Goal: Information Seeking & Learning: Understand process/instructions

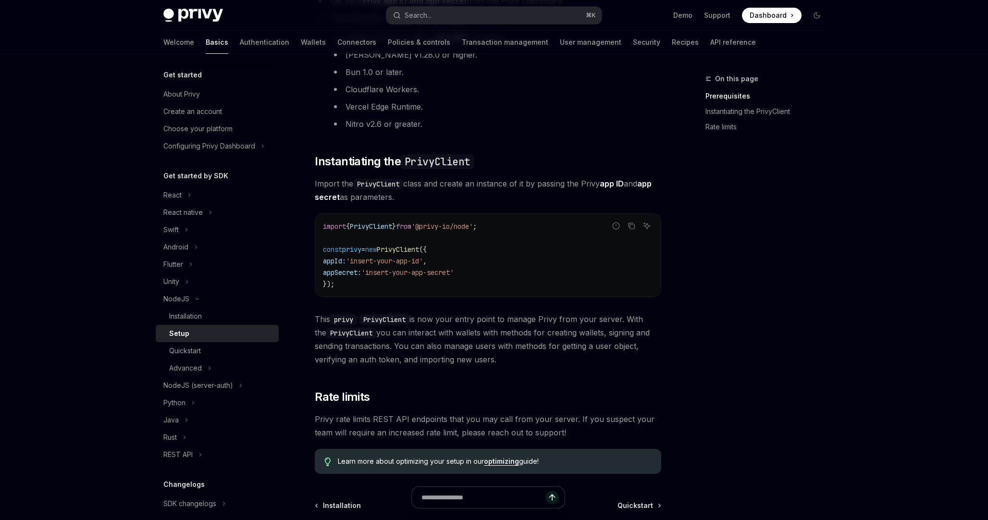
scroll to position [174, 0]
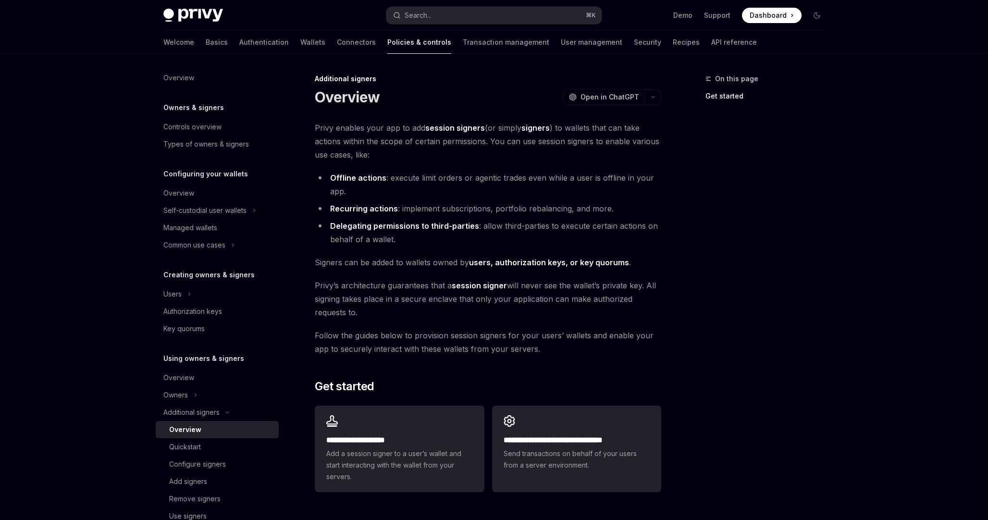
scroll to position [129, 0]
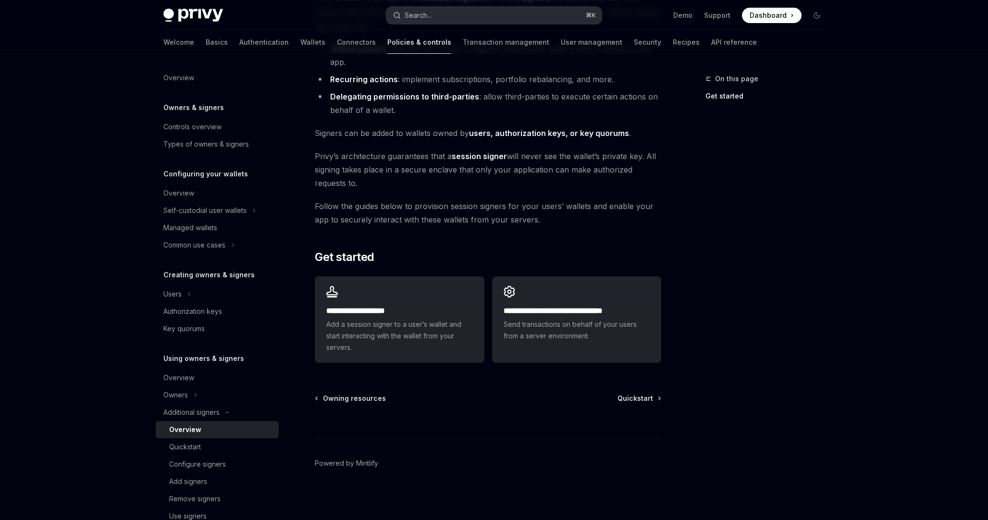
click at [441, 12] on button "Search... ⌘ K" at bounding box center [493, 15] width 215 height 17
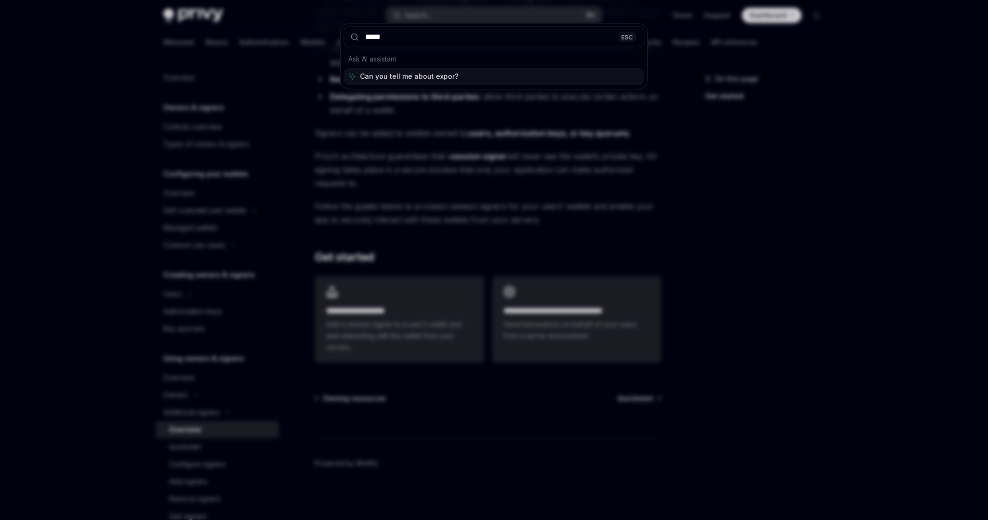
type input "******"
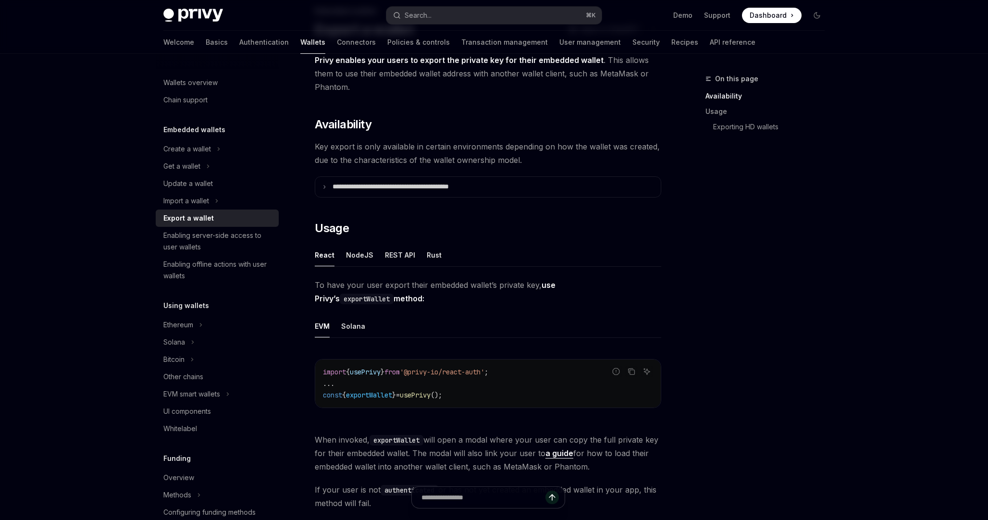
scroll to position [63, 0]
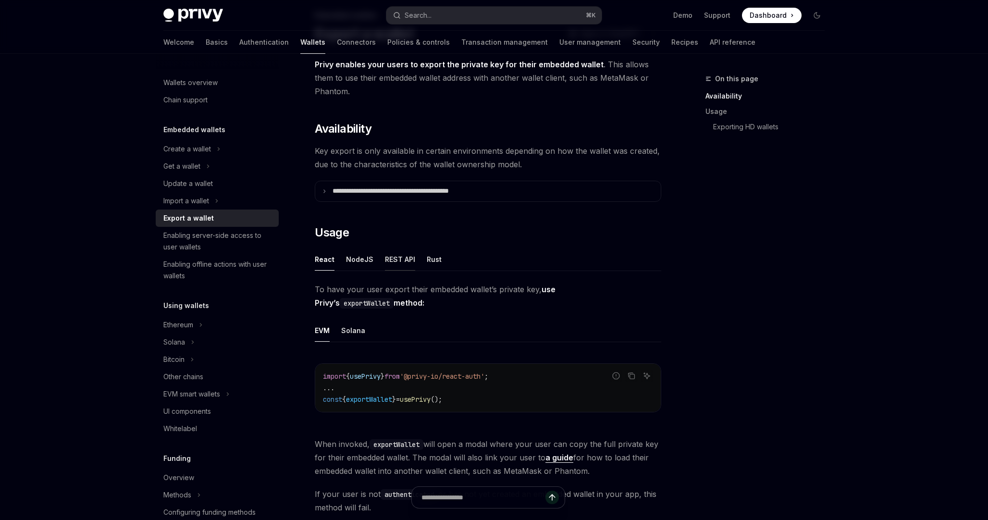
click at [393, 258] on div "REST API" at bounding box center [400, 259] width 30 height 23
type textarea "*"
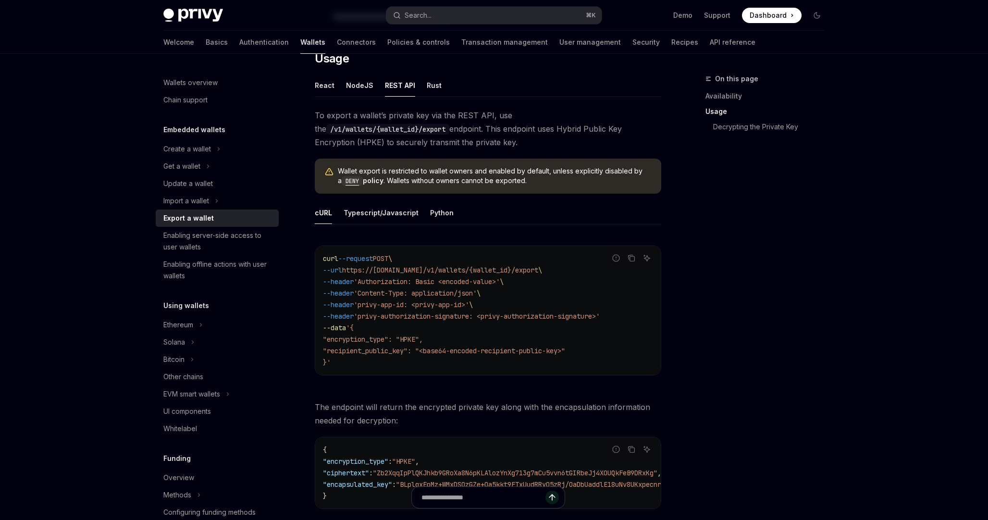
scroll to position [241, 0]
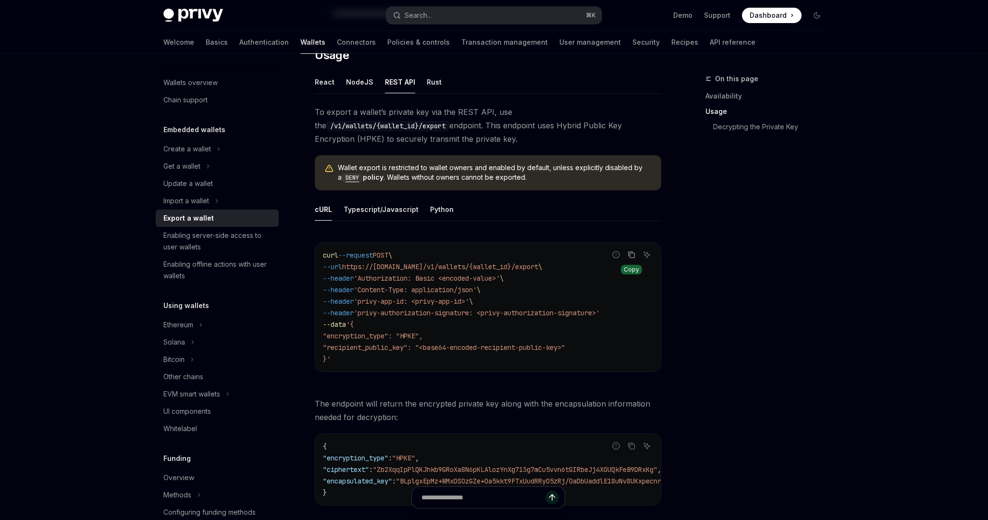
click at [629, 251] on icon "Copy the contents from the code block" at bounding box center [632, 255] width 8 height 8
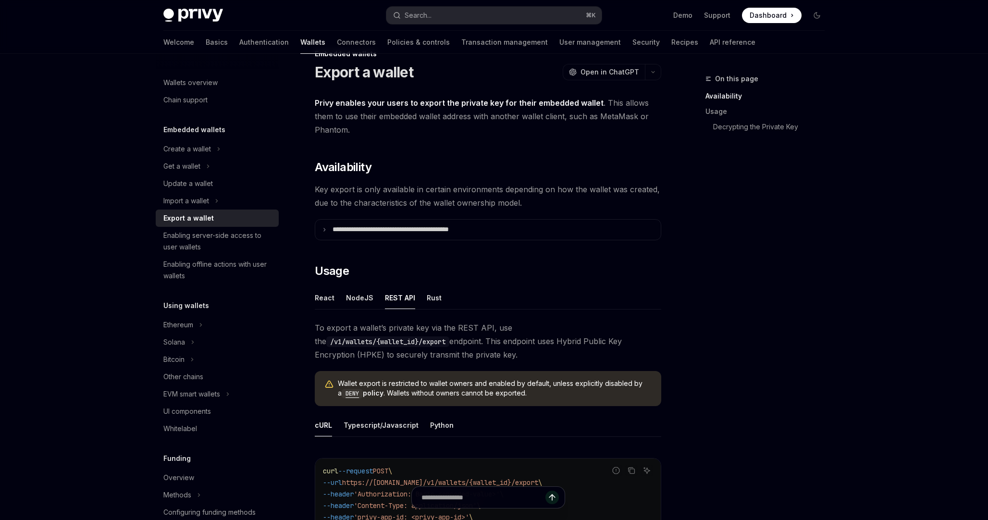
scroll to position [0, 0]
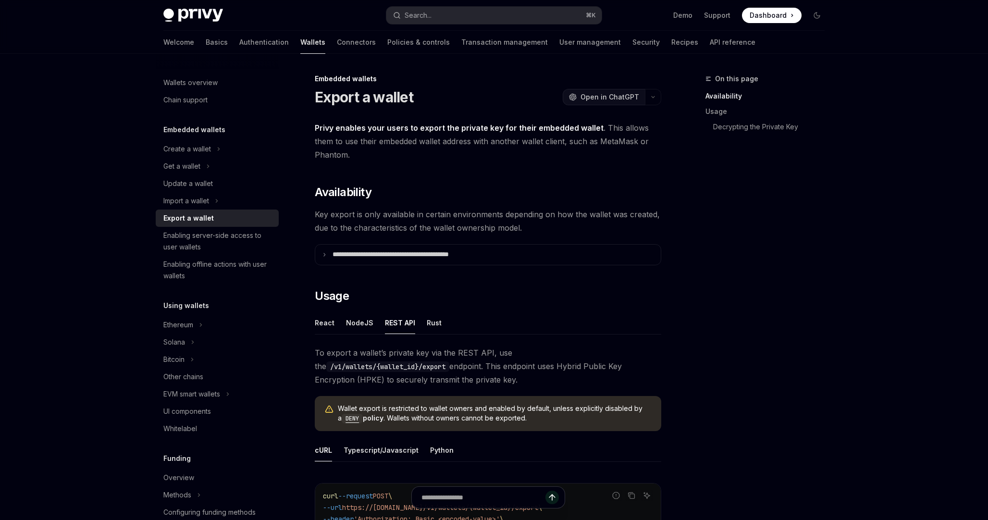
click at [620, 100] on span "Open in ChatGPT" at bounding box center [610, 97] width 59 height 10
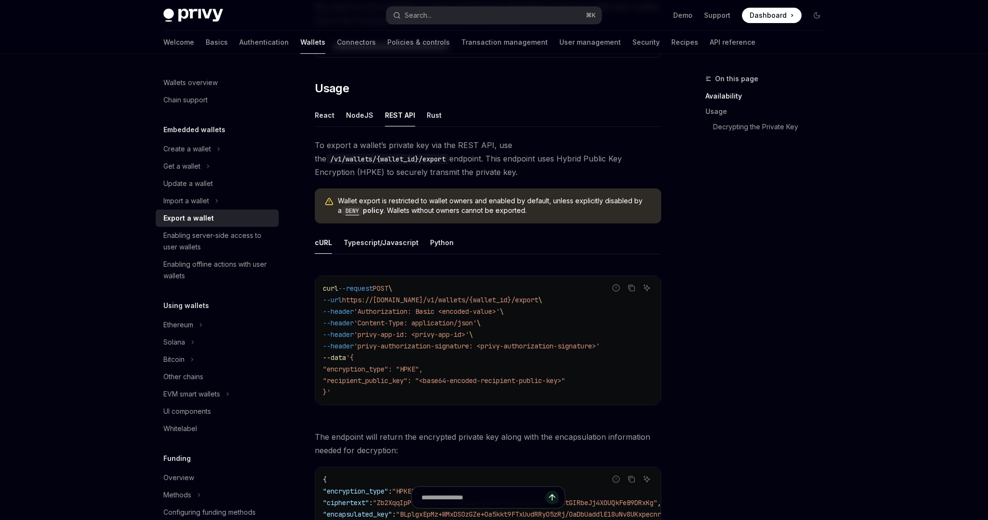
scroll to position [211, 0]
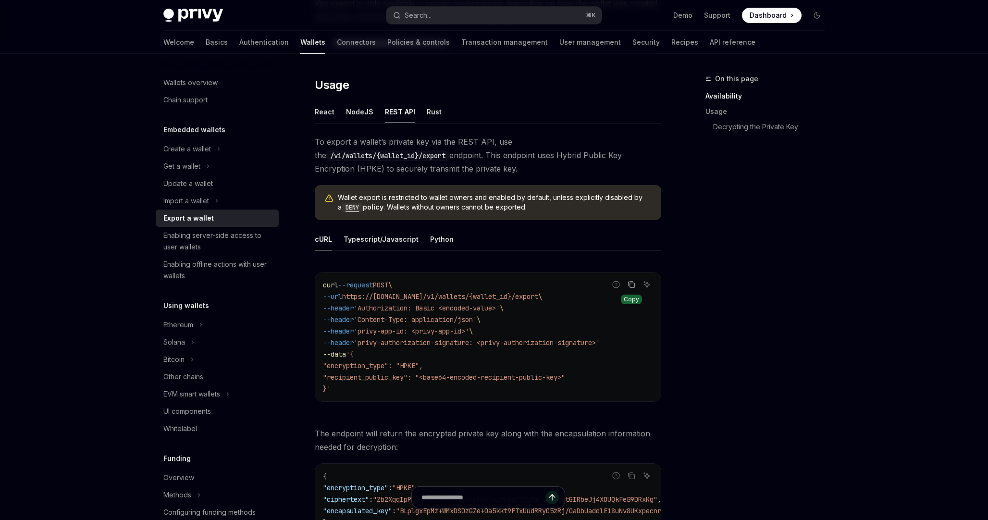
click at [628, 282] on icon "Copy the contents from the code block" at bounding box center [632, 285] width 8 height 8
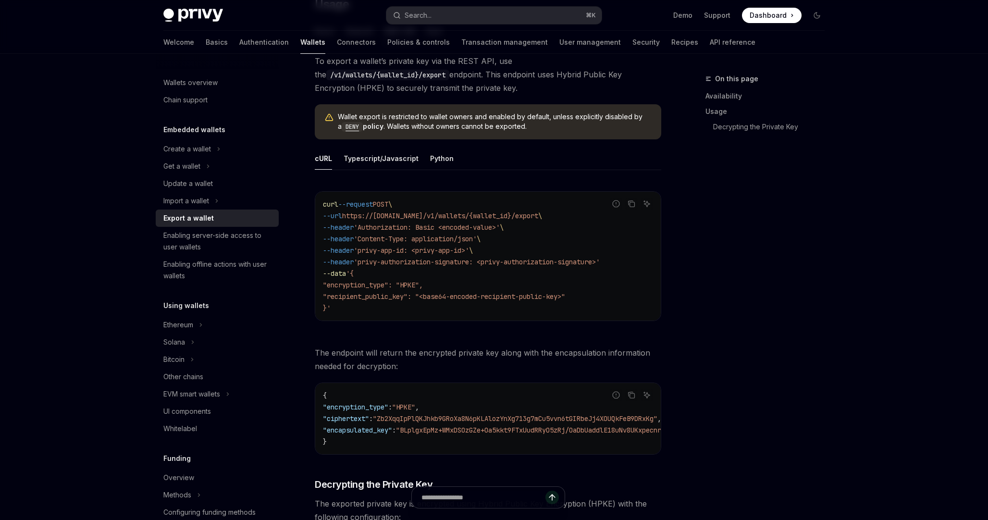
scroll to position [301, 0]
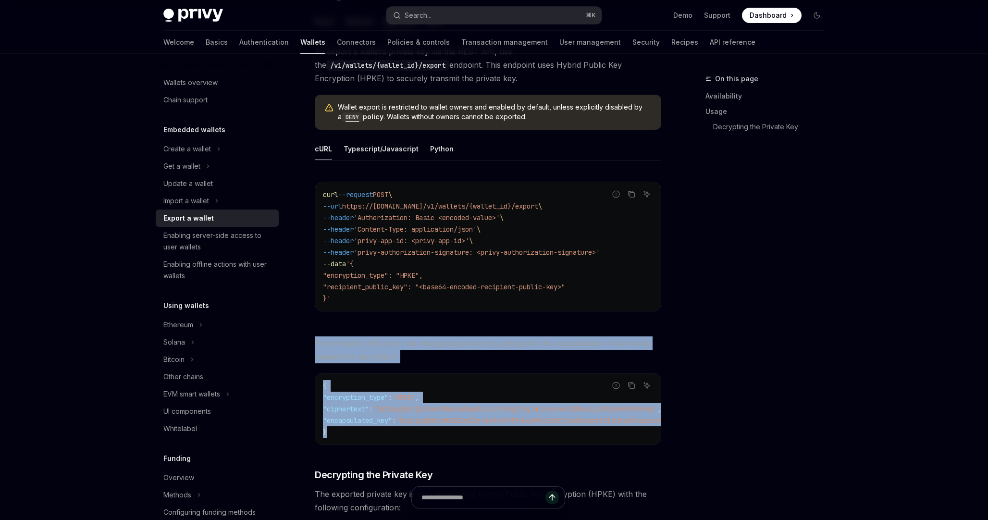
drag, startPoint x: 316, startPoint y: 343, endPoint x: 376, endPoint y: 434, distance: 109.4
copy div "The endpoint will return the encrypted private key along with the encapsulation…"
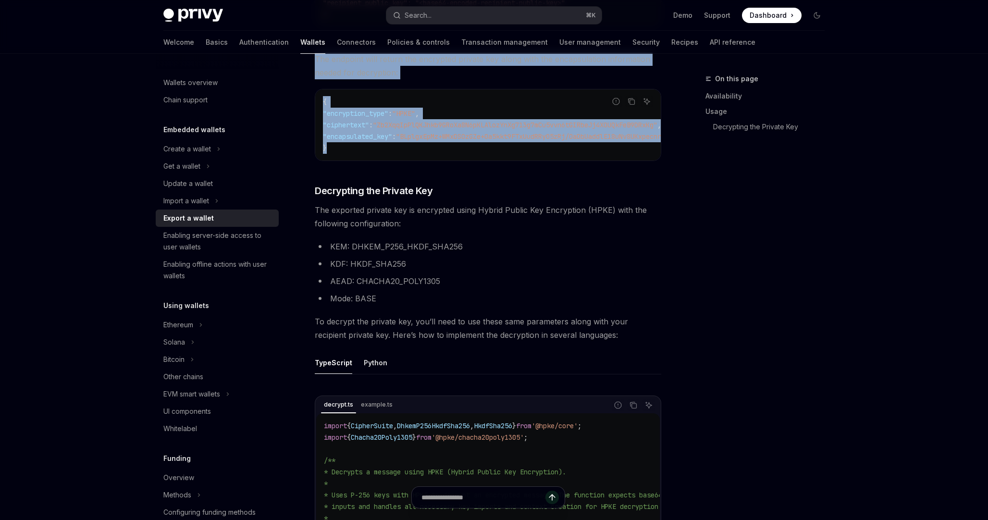
scroll to position [588, 0]
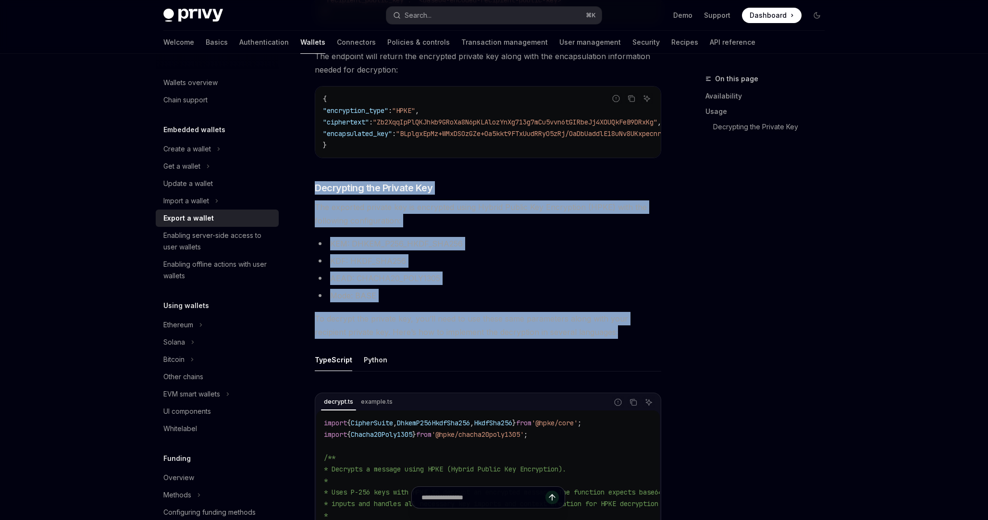
drag, startPoint x: 317, startPoint y: 189, endPoint x: 600, endPoint y: 340, distance: 321.2
click at [600, 340] on div "To export a wallet’s private key via the REST API, use the /v1/wallets/{wallet_…" at bounding box center [488, 405] width 347 height 1294
copy div "Decrypting the Private Key The exported private key is encrypted using Hybrid P…"
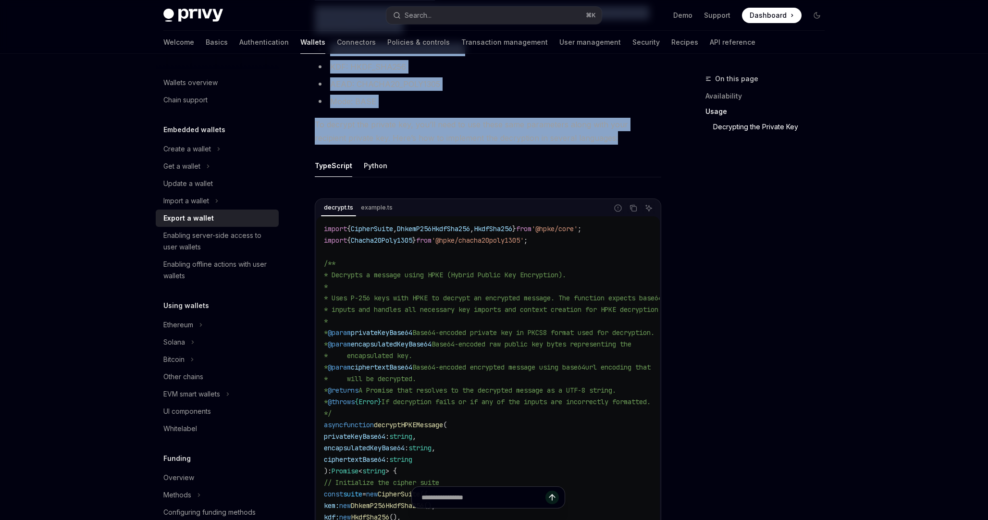
scroll to position [805, 0]
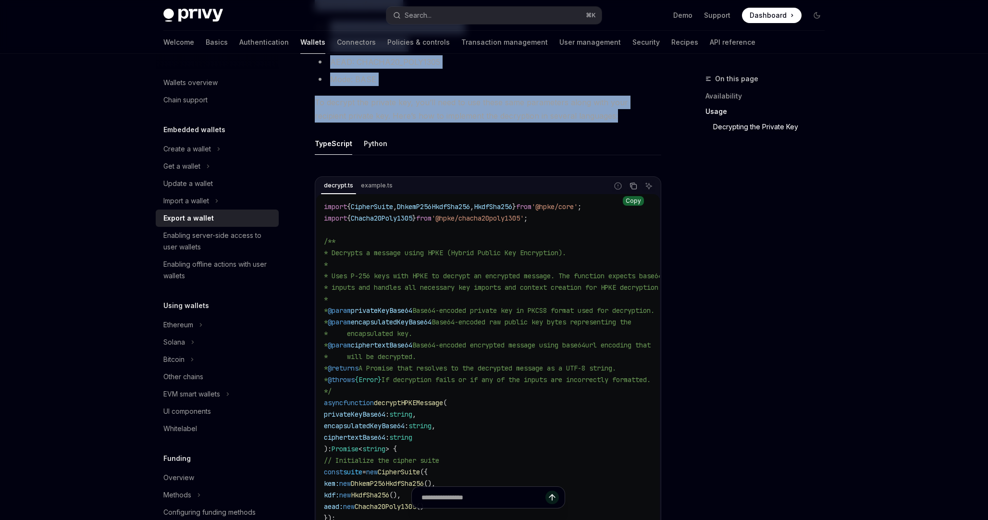
click at [632, 189] on icon "Copy the contents from the code block" at bounding box center [634, 186] width 8 height 8
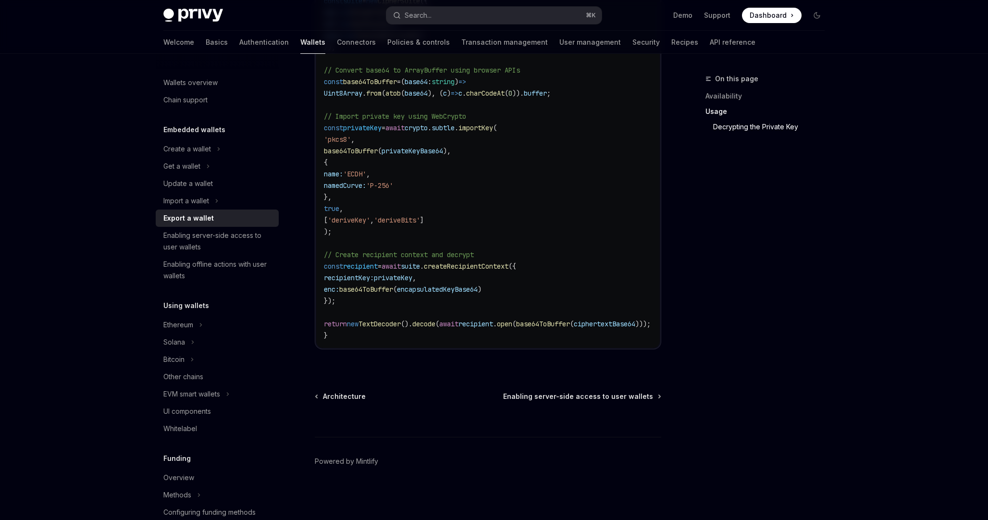
scroll to position [1283, 0]
